Goal: Navigation & Orientation: Find specific page/section

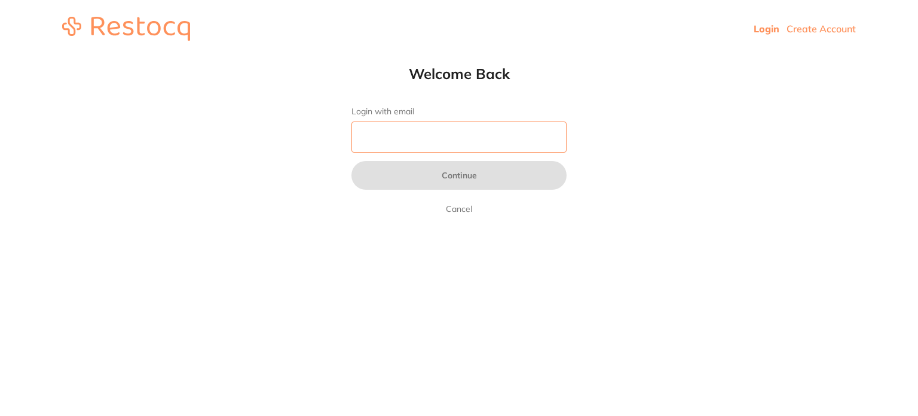
drag, startPoint x: 0, startPoint y: 0, endPoint x: 435, endPoint y: 146, distance: 459.0
click at [435, 146] on input "Login with email" at bounding box center [459, 136] width 215 height 31
type input "[PERSON_NAME][EMAIL_ADDRESS][DOMAIN_NAME]"
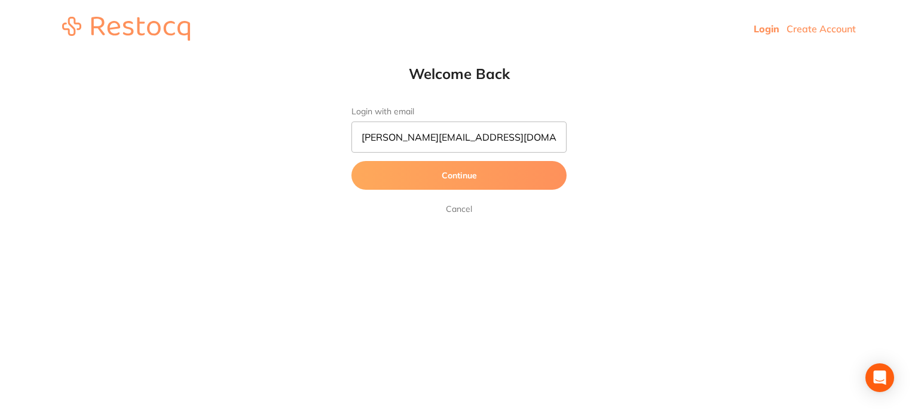
click at [460, 175] on button "Continue" at bounding box center [459, 175] width 215 height 29
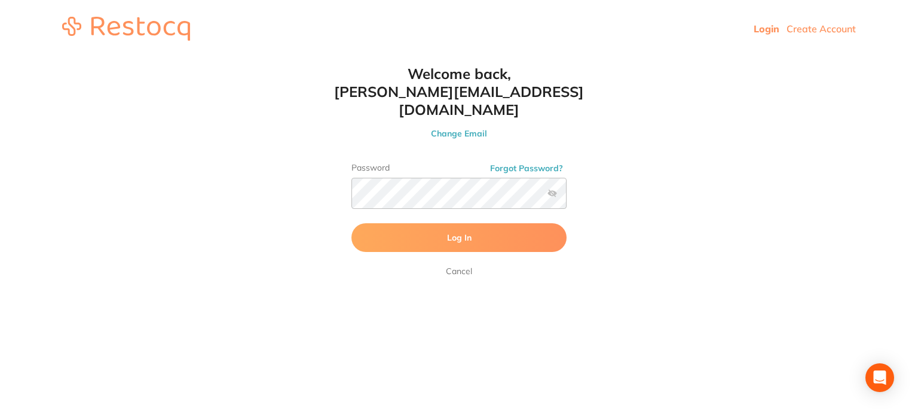
click at [468, 225] on button "Log In" at bounding box center [459, 237] width 215 height 29
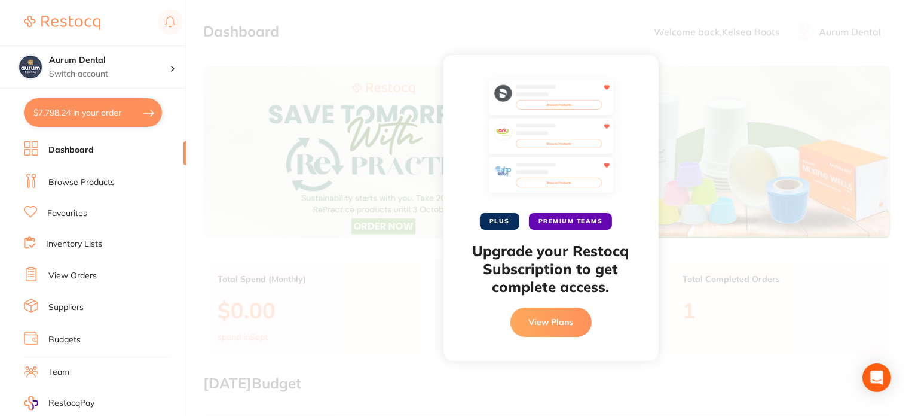
click at [351, 332] on div "PLUS PREMIUM TEAMS Upgrade your Restocq Subscription to get complete access. Vi…" at bounding box center [551, 208] width 729 height 416
click at [73, 179] on link "Browse Products" at bounding box center [81, 182] width 66 height 12
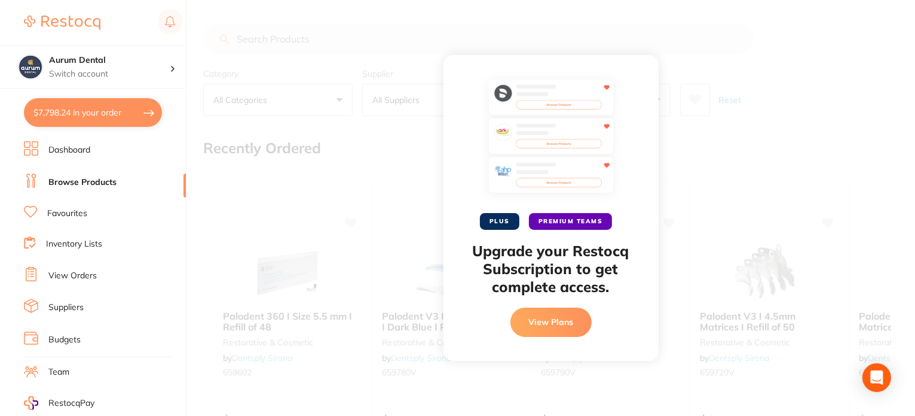
click at [284, 48] on div "PLUS PREMIUM TEAMS Upgrade your Restocq Subscription to get complete access. Vi…" at bounding box center [551, 208] width 729 height 416
click at [283, 43] on div "PLUS PREMIUM TEAMS Upgrade your Restocq Subscription to get complete access. Vi…" at bounding box center [551, 208] width 729 height 416
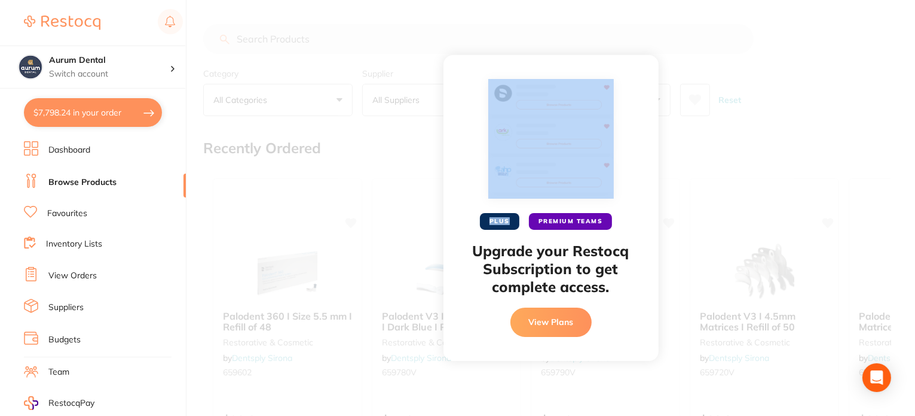
click at [283, 43] on div "PLUS PREMIUM TEAMS Upgrade your Restocq Subscription to get complete access. Vi…" at bounding box center [551, 208] width 729 height 416
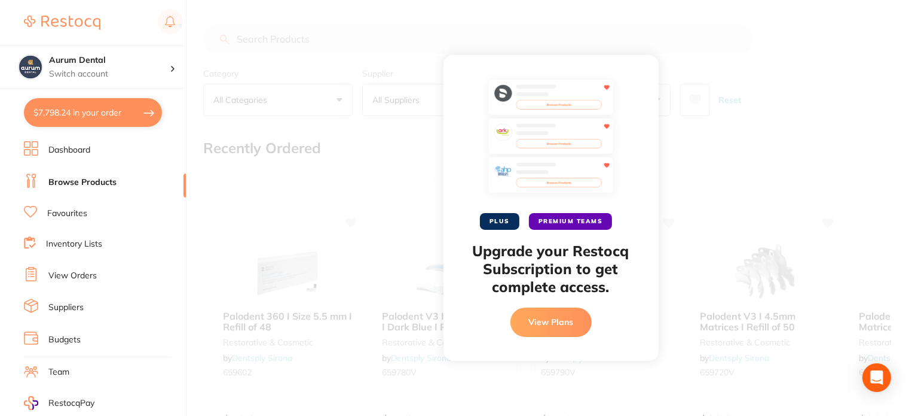
click at [88, 274] on link "View Orders" at bounding box center [72, 276] width 48 height 12
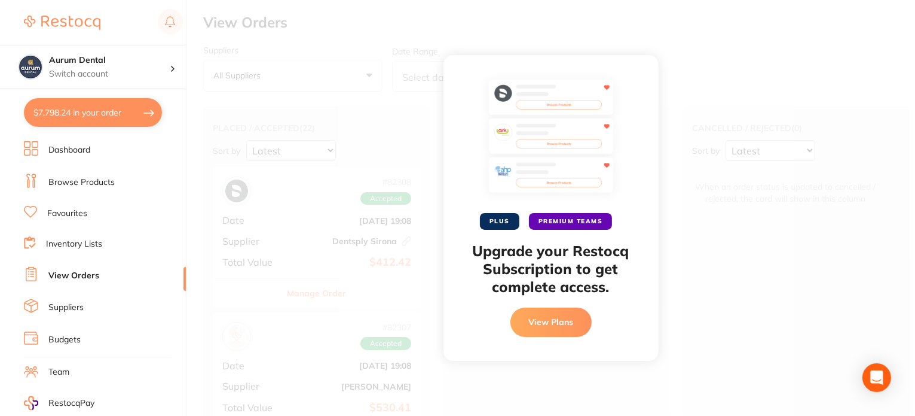
click at [89, 184] on link "Browse Products" at bounding box center [81, 182] width 66 height 12
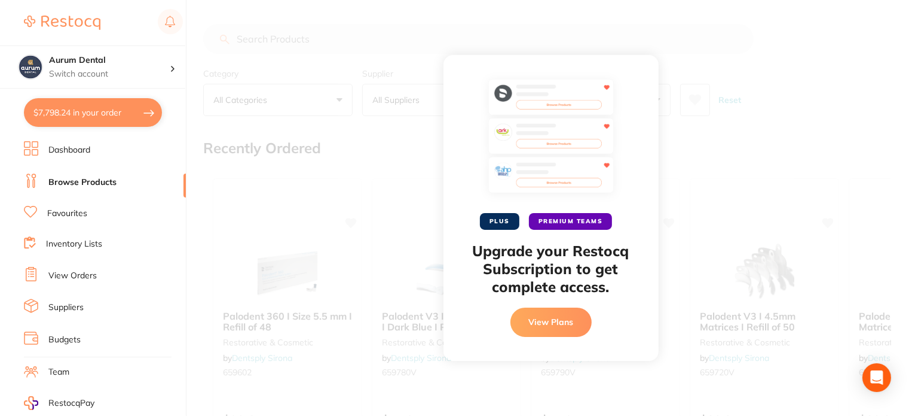
click at [318, 27] on div "PLUS PREMIUM TEAMS Upgrade your Restocq Subscription to get complete access. Vi…" at bounding box center [551, 208] width 729 height 416
click at [313, 40] on div "PLUS PREMIUM TEAMS Upgrade your Restocq Subscription to get complete access. Vi…" at bounding box center [551, 208] width 729 height 416
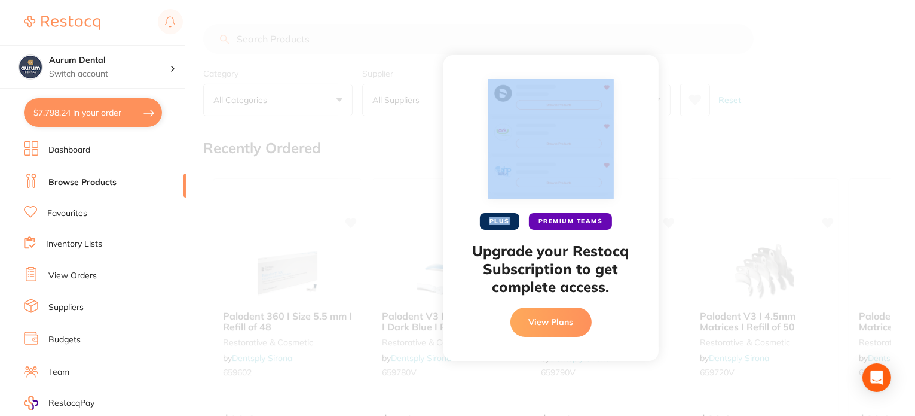
click at [313, 40] on div "PLUS PREMIUM TEAMS Upgrade your Restocq Subscription to get complete access. Vi…" at bounding box center [551, 208] width 729 height 416
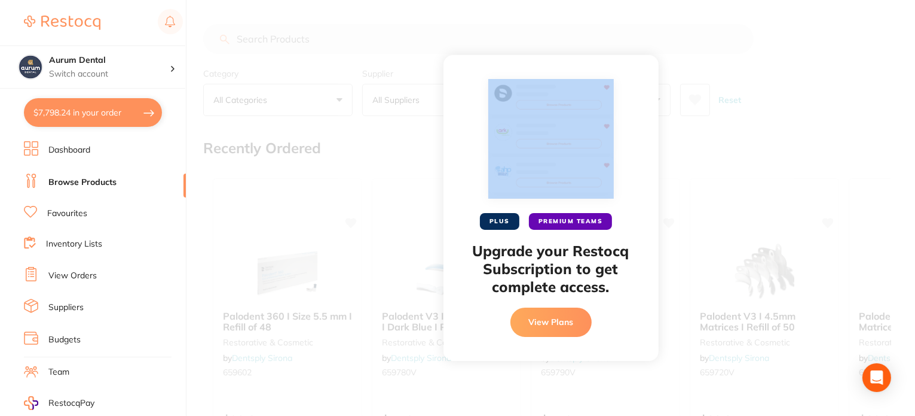
click at [313, 40] on div "PLUS PREMIUM TEAMS Upgrade your Restocq Subscription to get complete access. Vi…" at bounding box center [551, 208] width 729 height 416
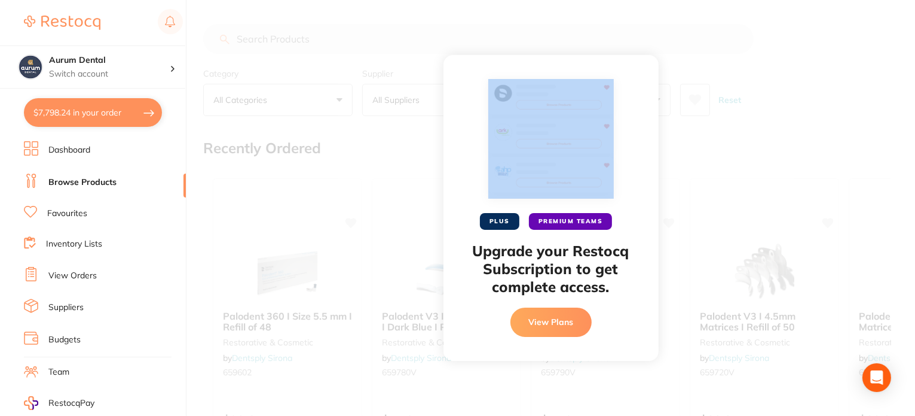
click at [313, 40] on div "PLUS PREMIUM TEAMS Upgrade your Restocq Subscription to get complete access. Vi…" at bounding box center [551, 208] width 729 height 416
